Goal: Transaction & Acquisition: Purchase product/service

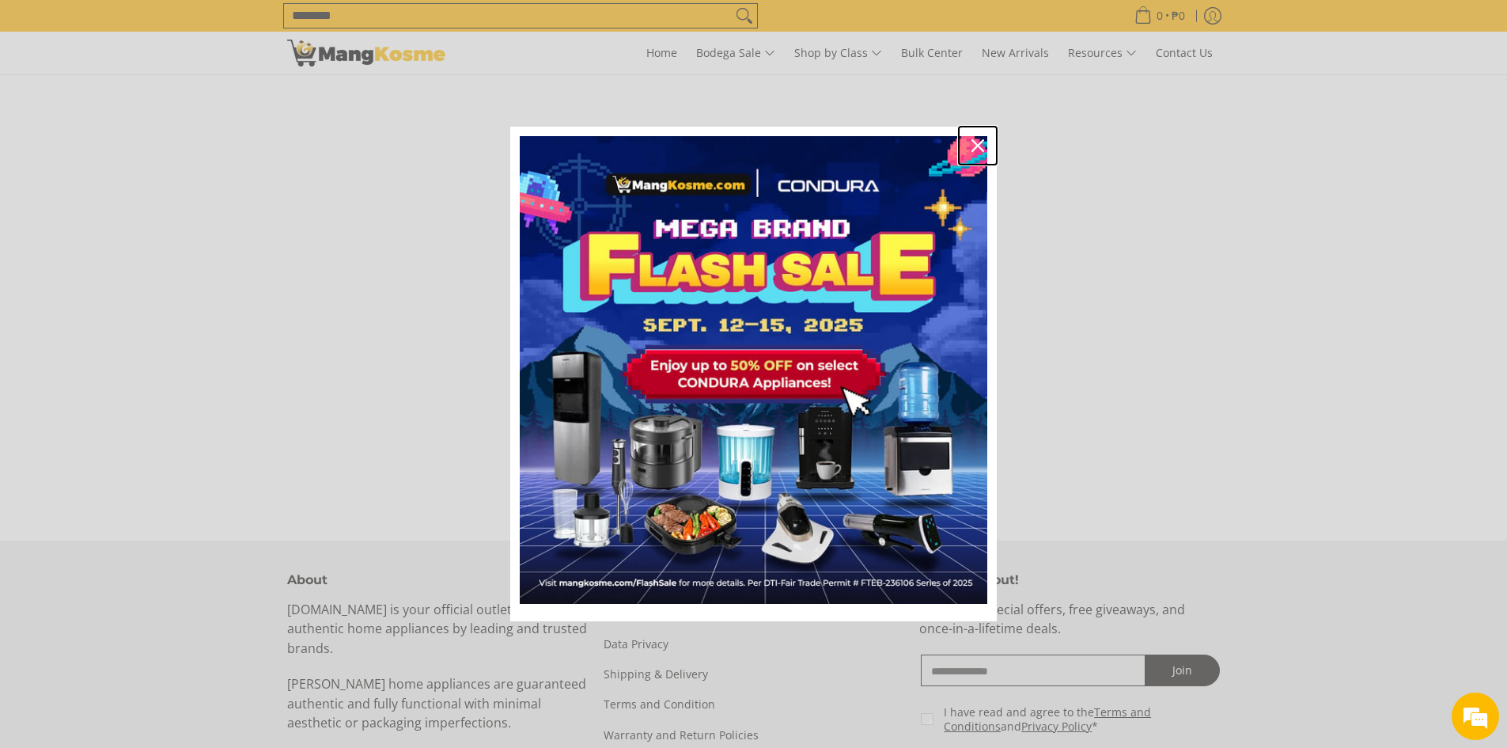
click at [971, 146] on div "Close" at bounding box center [977, 145] width 25 height 25
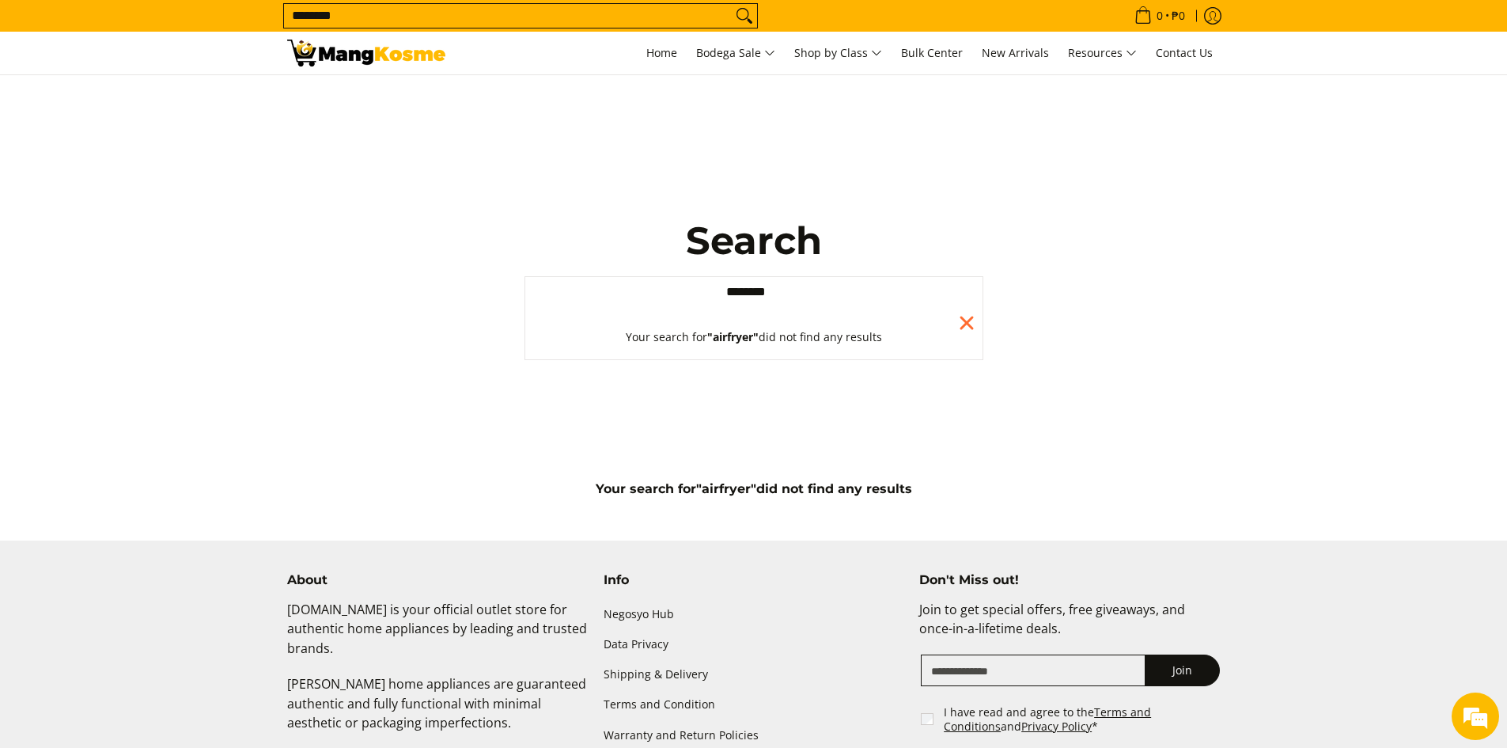
drag, startPoint x: 786, startPoint y: 293, endPoint x: 591, endPoint y: 292, distance: 195.4
click at [591, 292] on input "********" at bounding box center [754, 292] width 459 height 32
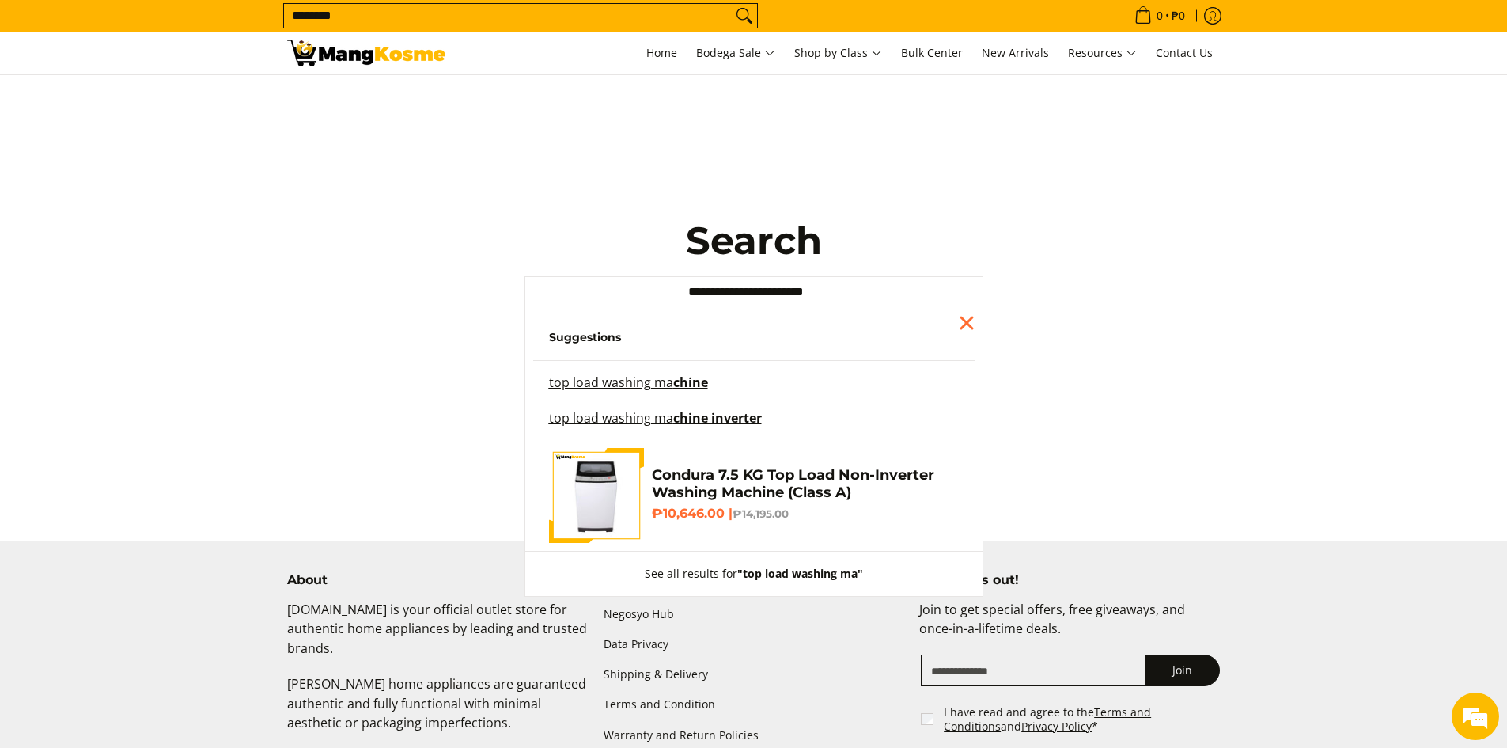
type input "**********"
click at [629, 551] on button "See all results for "top load washing ma"" at bounding box center [754, 573] width 250 height 44
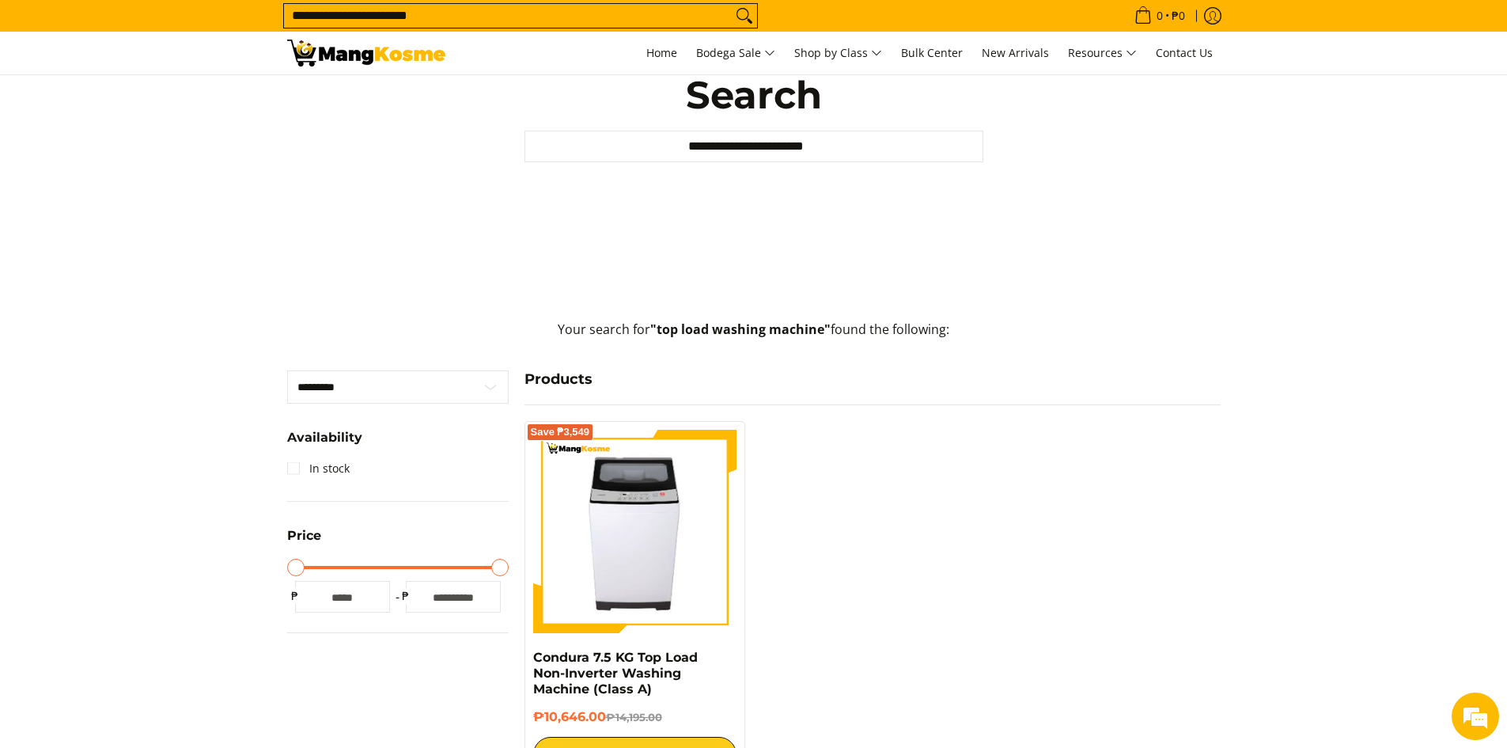
scroll to position [396, 0]
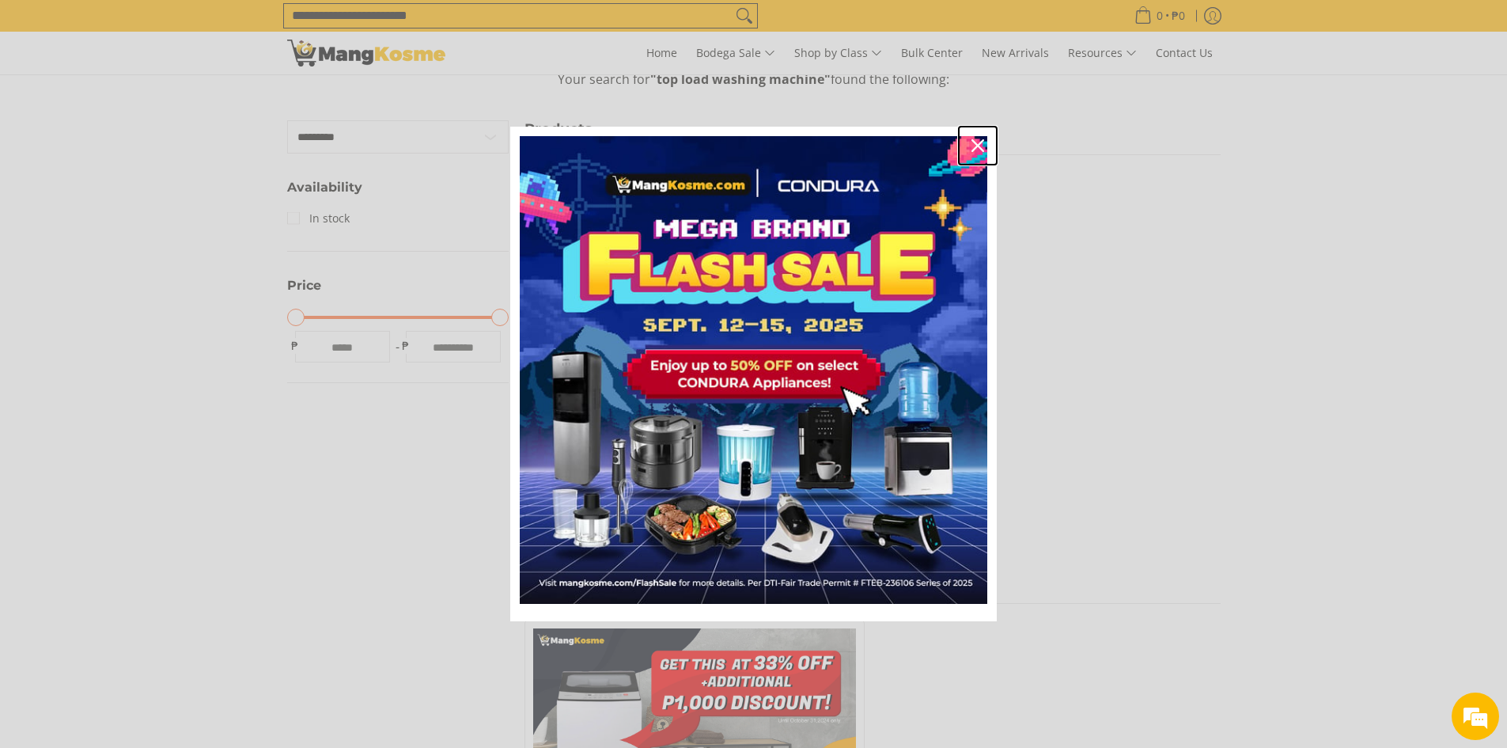
click at [983, 146] on icon "close icon" at bounding box center [978, 145] width 13 height 13
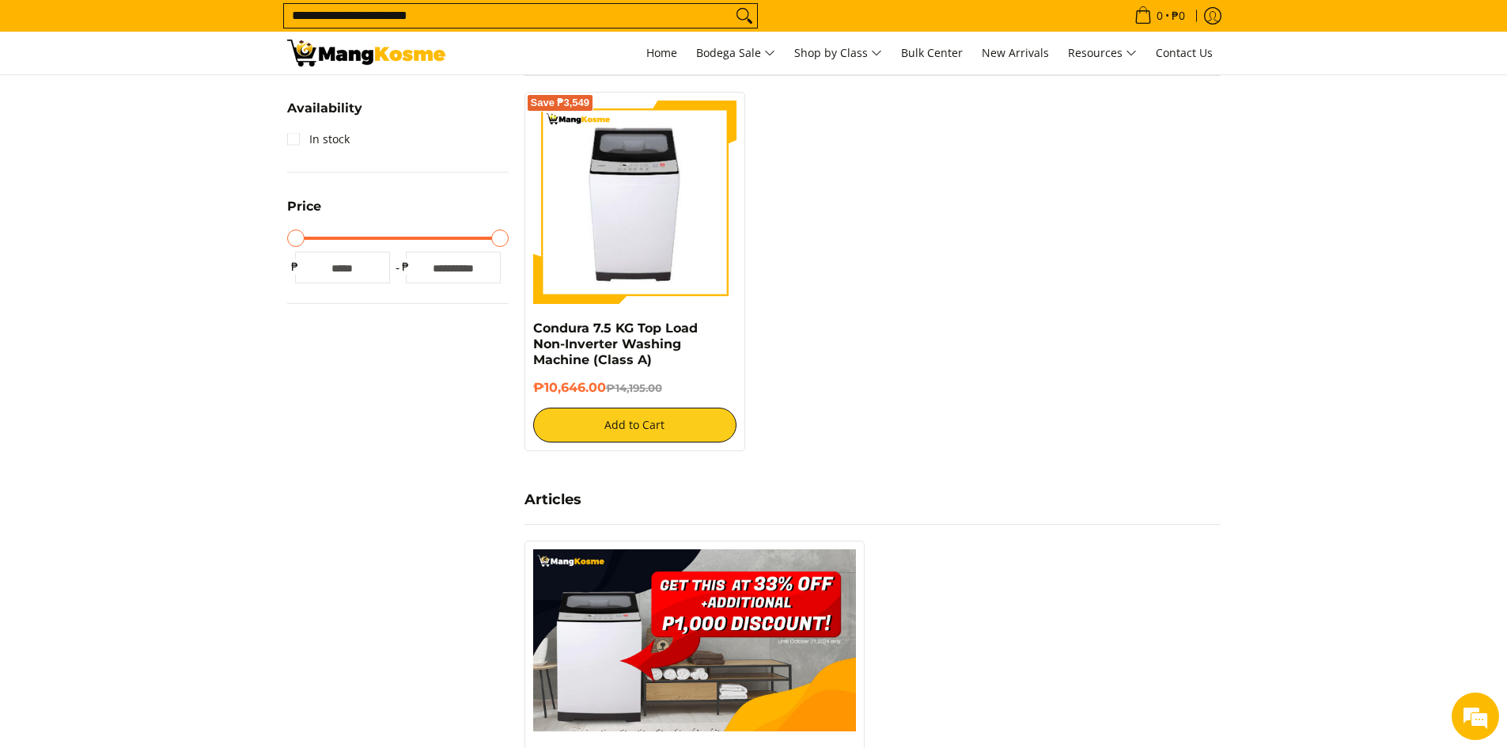
scroll to position [0, 0]
click at [660, 222] on img at bounding box center [634, 202] width 181 height 204
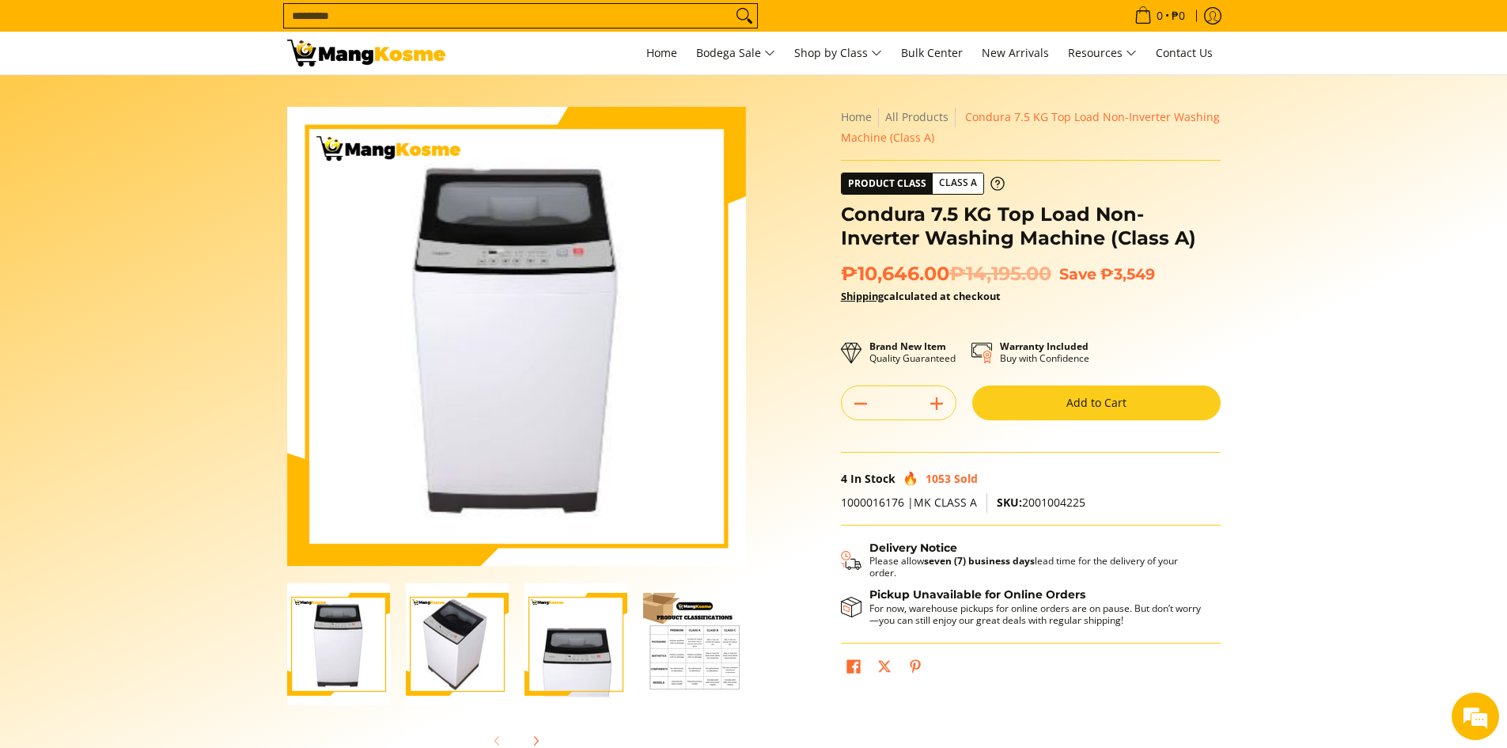
click at [688, 647] on img "Condura 7.5 KG Top Load Non-Inverter Washing Machine (Class A)-4" at bounding box center [694, 644] width 103 height 103
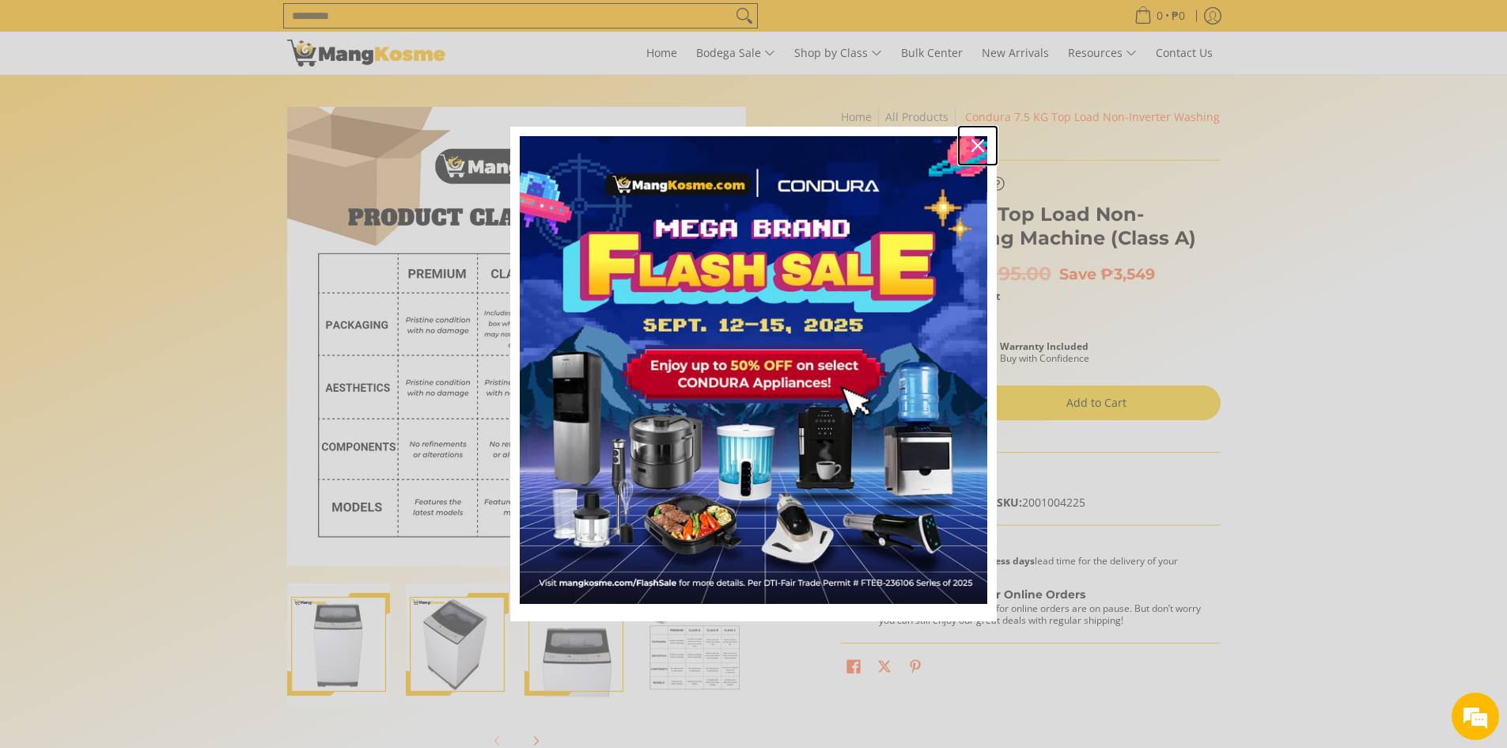
click at [972, 136] on div "Close" at bounding box center [977, 145] width 25 height 25
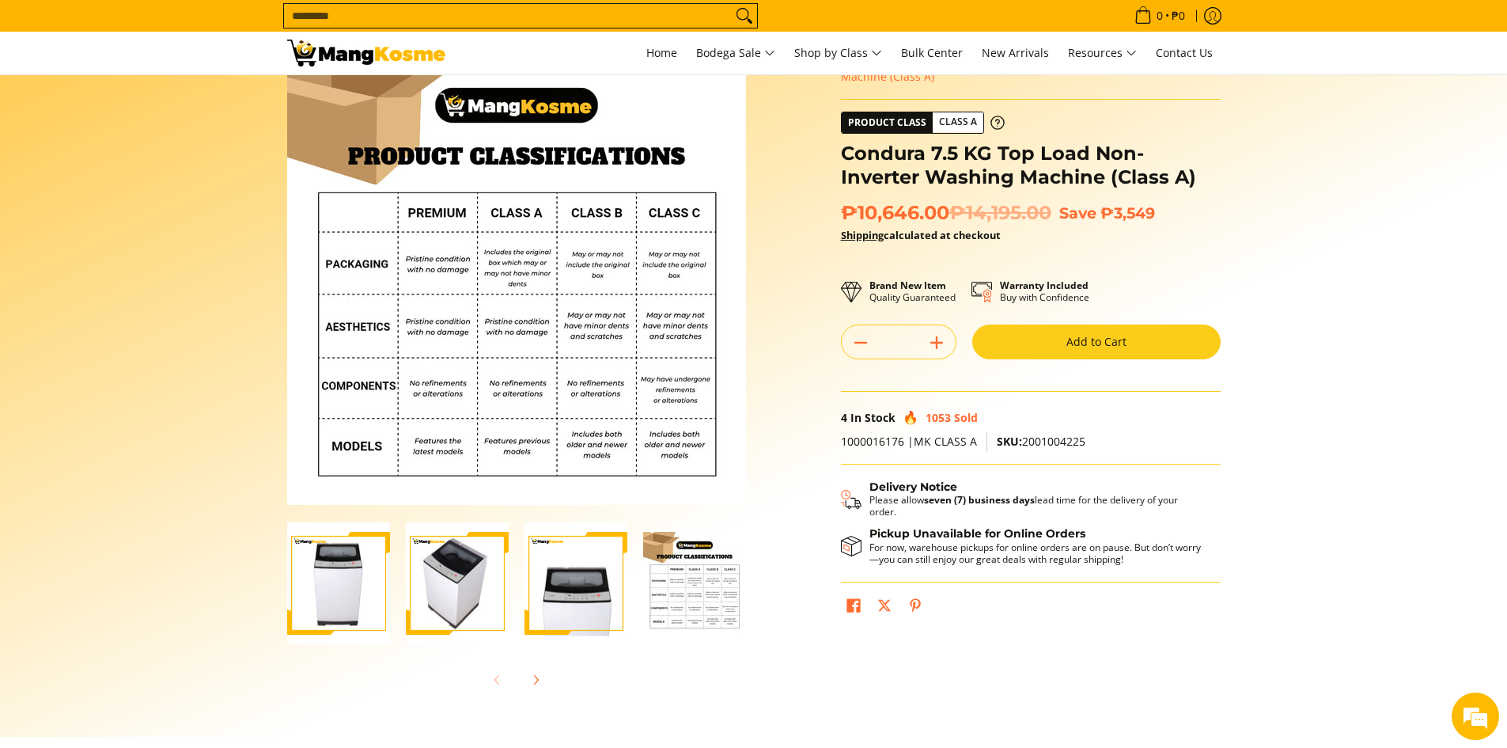
scroll to position [316, 0]
